Goal: Task Accomplishment & Management: Complete application form

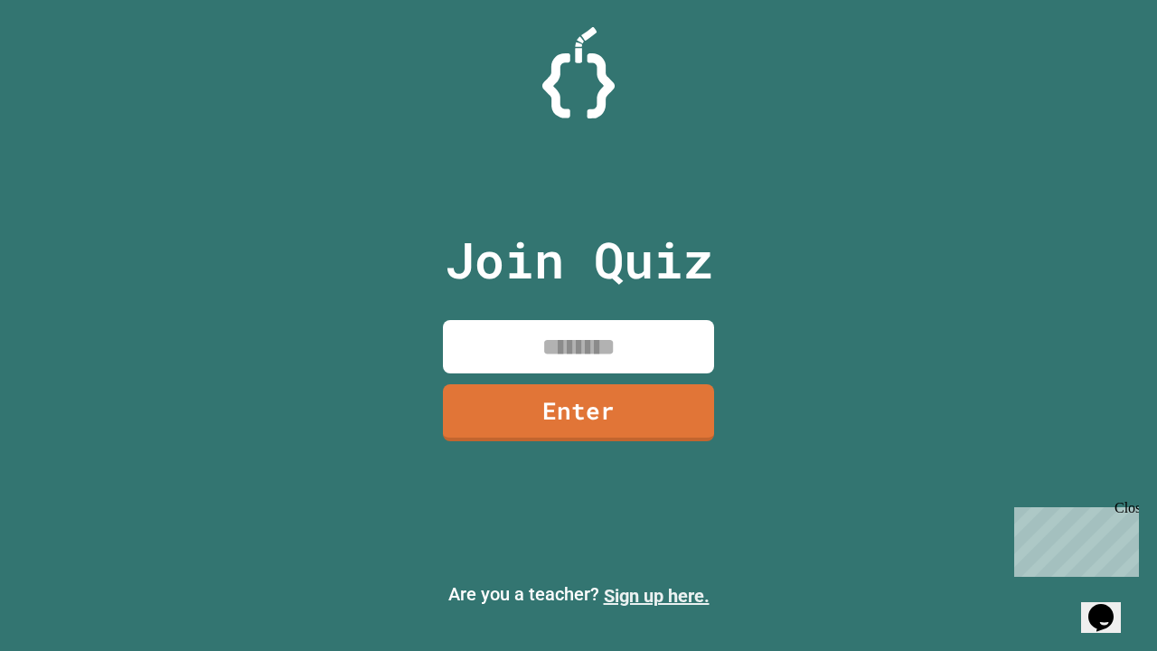
click at [656, 596] on link "Sign up here." at bounding box center [657, 596] width 106 height 22
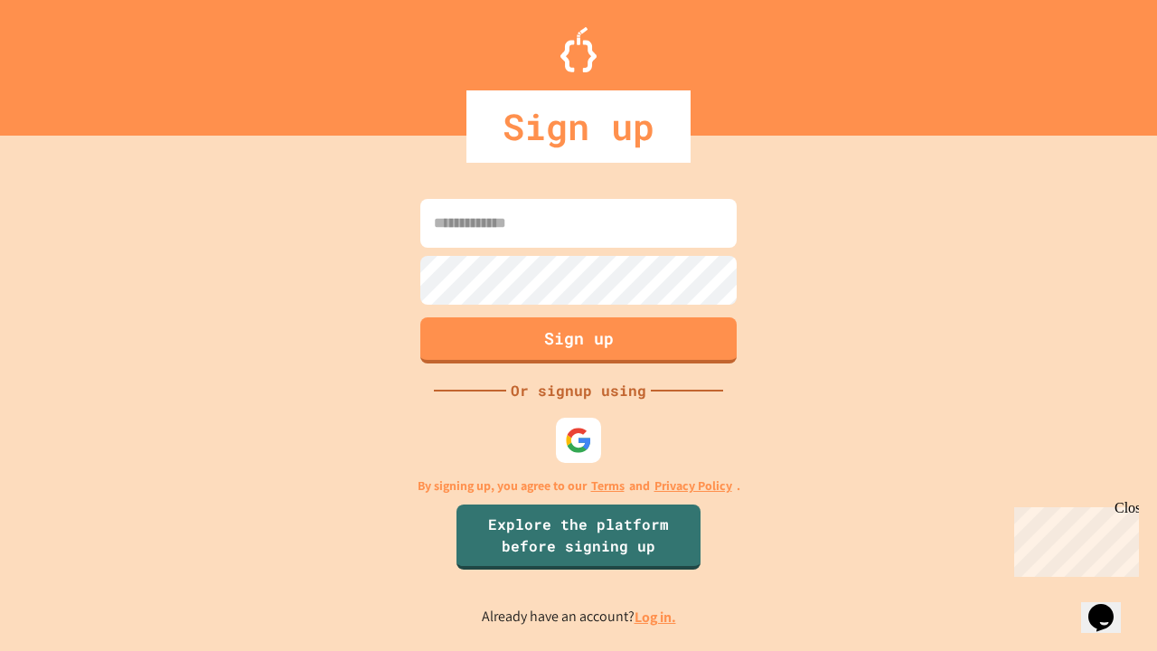
click at [656, 617] on link "Log in." at bounding box center [656, 617] width 42 height 19
